Goal: Check status: Check status

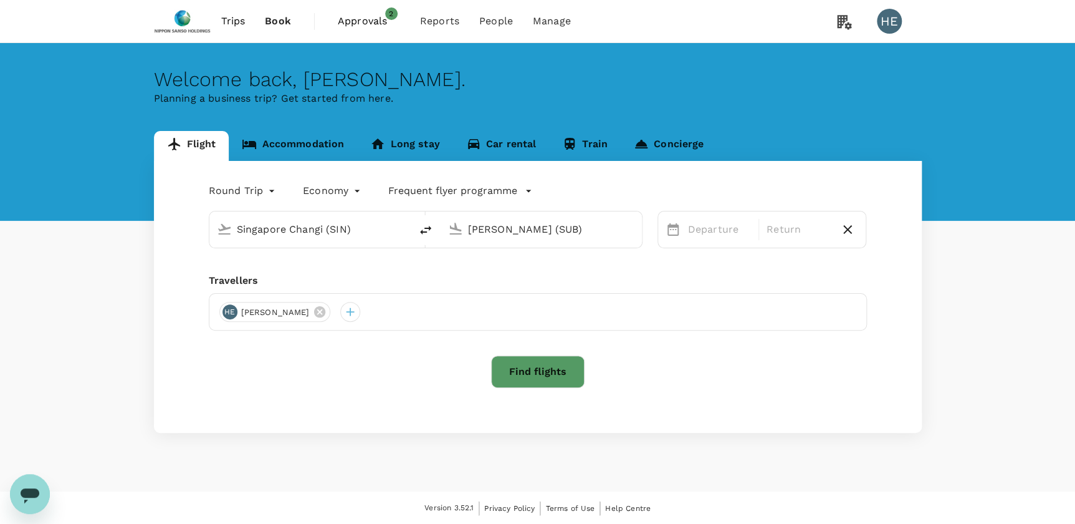
click at [369, 22] on span "Approvals" at bounding box center [369, 21] width 62 height 15
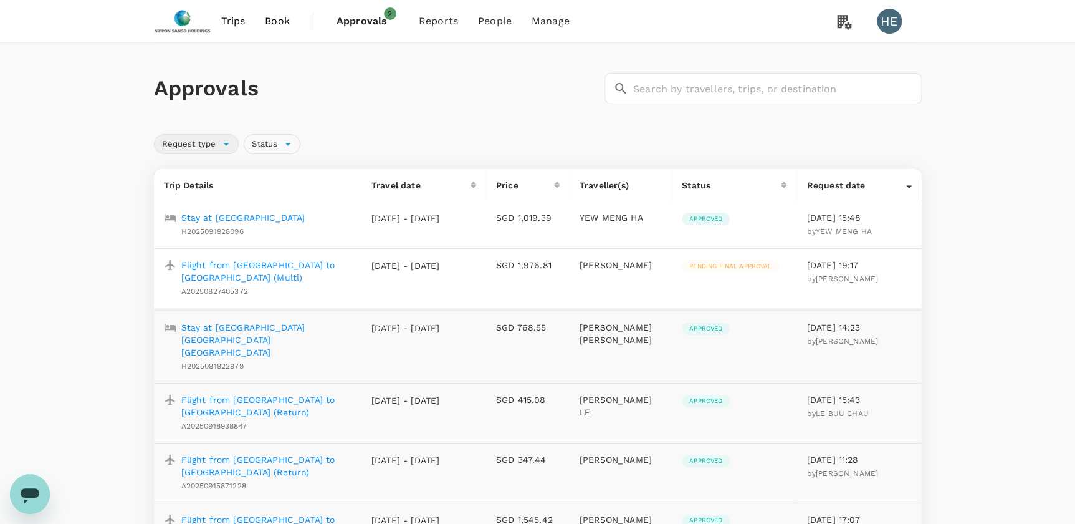
click at [204, 144] on span "Request type" at bounding box center [189, 144] width 69 height 12
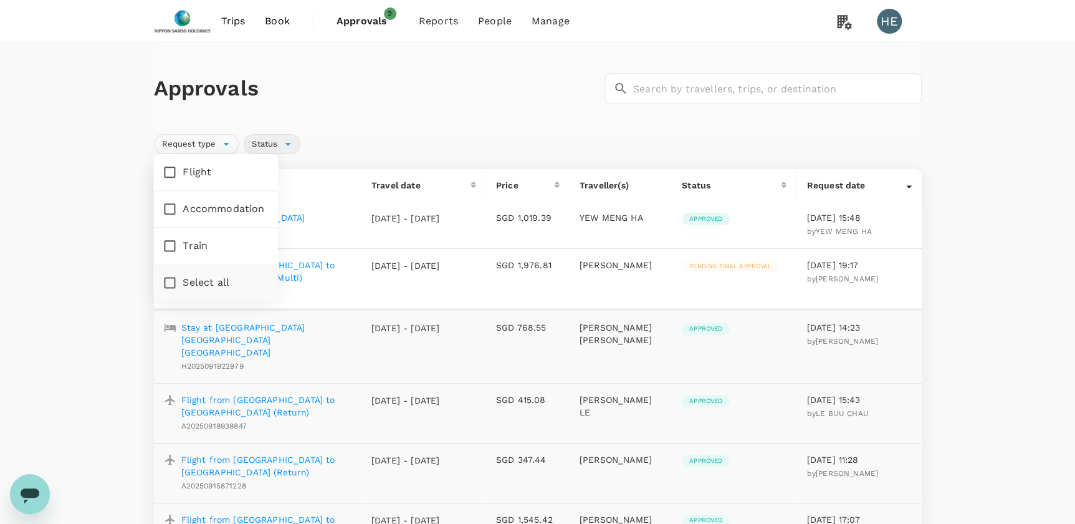
click at [284, 149] on span "Status" at bounding box center [264, 144] width 41 height 12
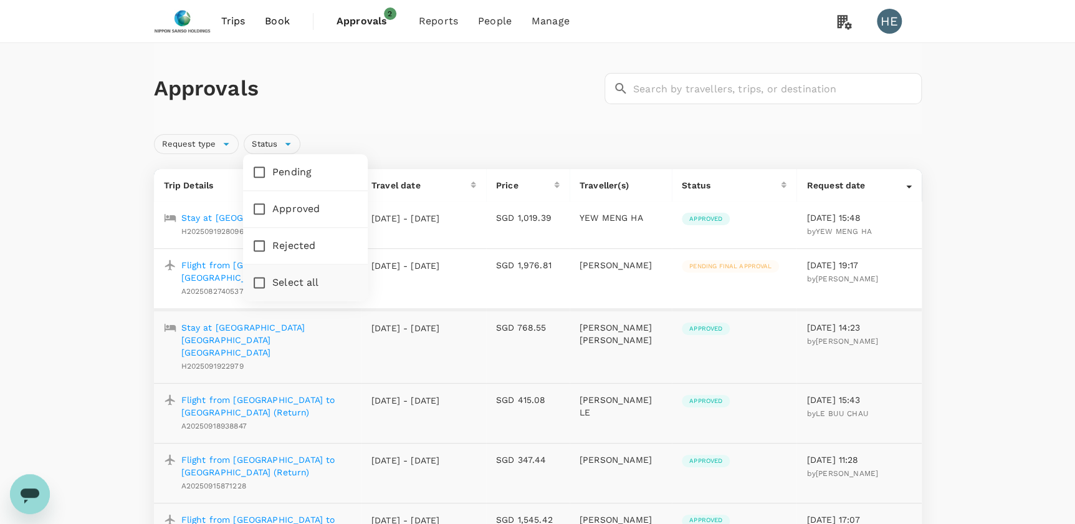
click at [262, 170] on input "Pending" at bounding box center [259, 172] width 26 height 26
checkbox input "true"
click at [420, 151] on div "Request type Status" at bounding box center [535, 141] width 773 height 25
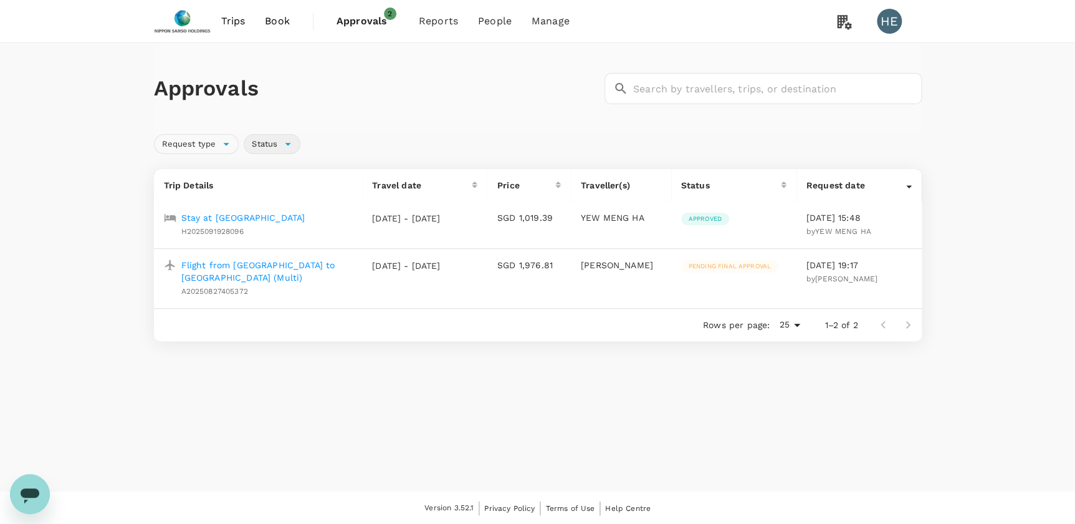
click at [289, 140] on div "Status" at bounding box center [272, 144] width 57 height 20
click at [284, 142] on span "Status" at bounding box center [264, 144] width 41 height 12
click at [280, 143] on span "Status" at bounding box center [264, 144] width 41 height 12
click at [269, 170] on input "Pending" at bounding box center [259, 172] width 26 height 26
checkbox input "false"
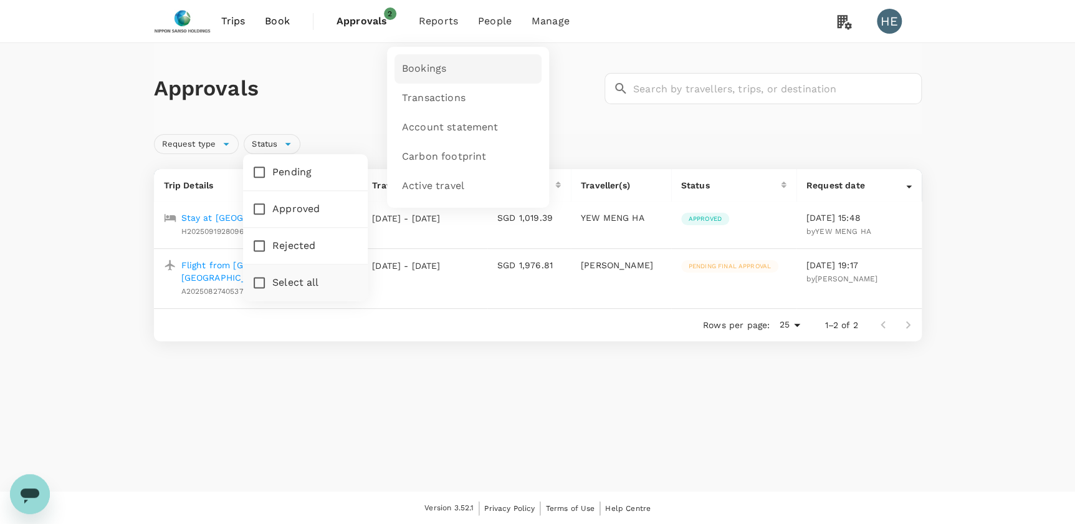
click at [428, 69] on span "Bookings" at bounding box center [424, 69] width 44 height 14
